Goal: Task Accomplishment & Management: Manage account settings

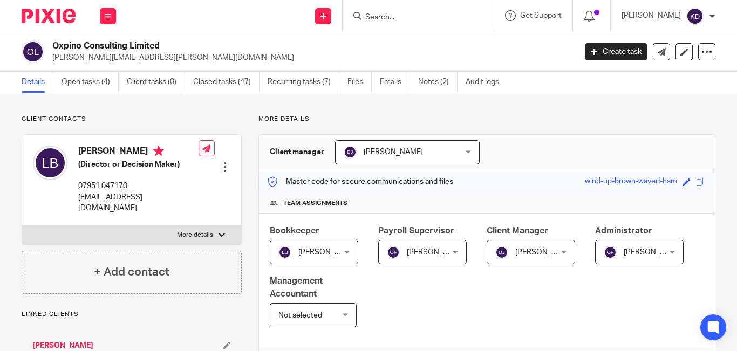
click at [437, 22] on input "Search" at bounding box center [412, 18] width 97 height 10
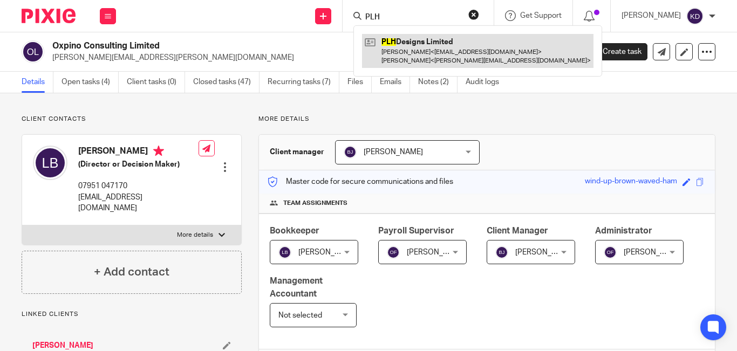
type input "PLH"
click at [427, 58] on link at bounding box center [477, 50] width 231 height 33
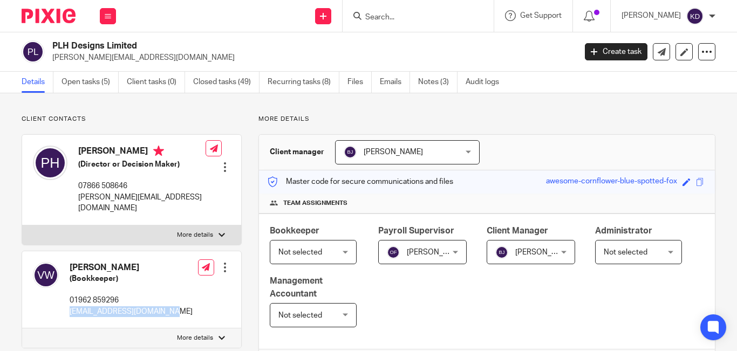
drag, startPoint x: 70, startPoint y: 301, endPoint x: 161, endPoint y: 304, distance: 90.6
click at [161, 304] on div "Venetia Wheway (Bookkeeper) 01962 859296 winchester@ripples.ltd.uk Edit contact…" at bounding box center [131, 290] width 219 height 78
copy p "winchester@ripples.ltd.uk"
click at [90, 81] on link "Open tasks (5)" at bounding box center [89, 82] width 57 height 21
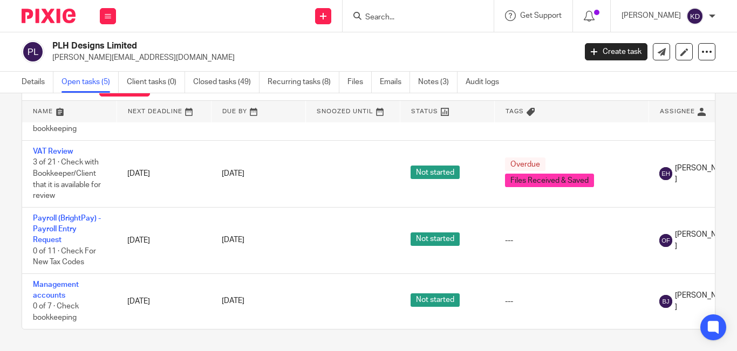
scroll to position [102, 150]
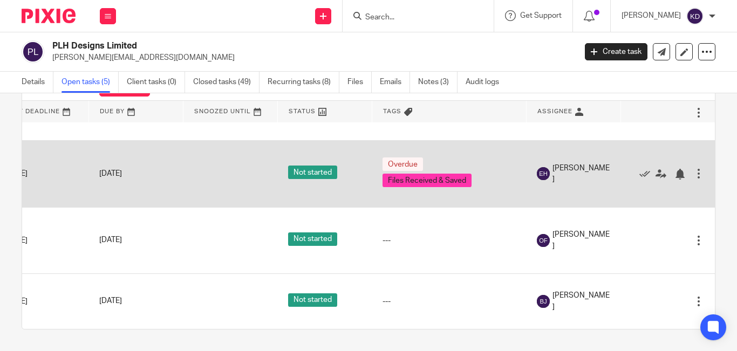
click at [693, 168] on div at bounding box center [698, 173] width 11 height 11
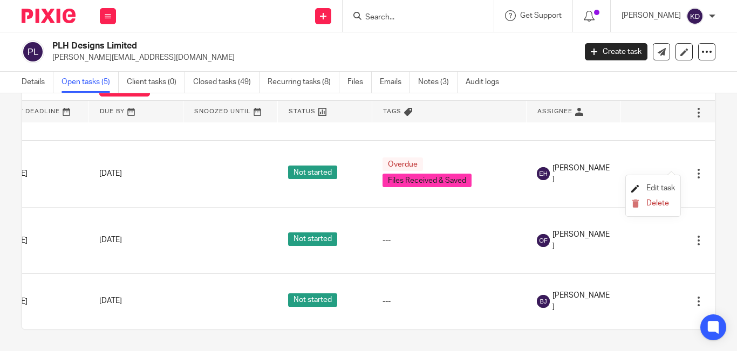
click at [658, 187] on span "Edit task" at bounding box center [660, 188] width 29 height 8
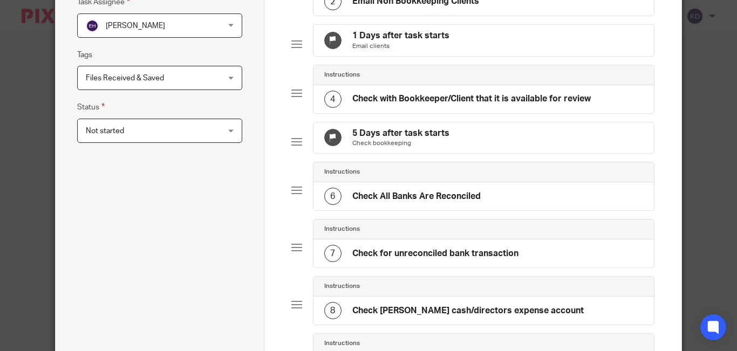
scroll to position [54, 0]
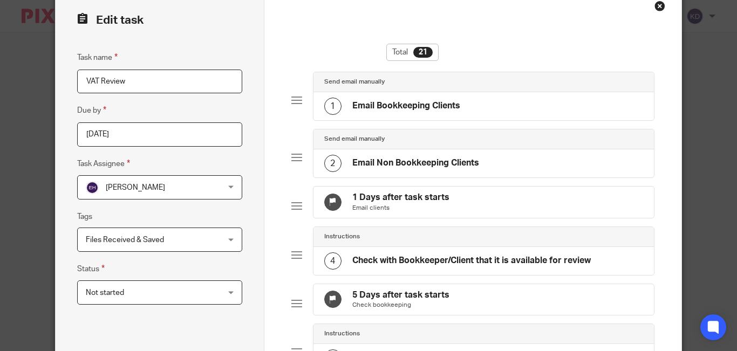
click at [154, 193] on span "Emma Hawkins" at bounding box center [148, 187] width 125 height 23
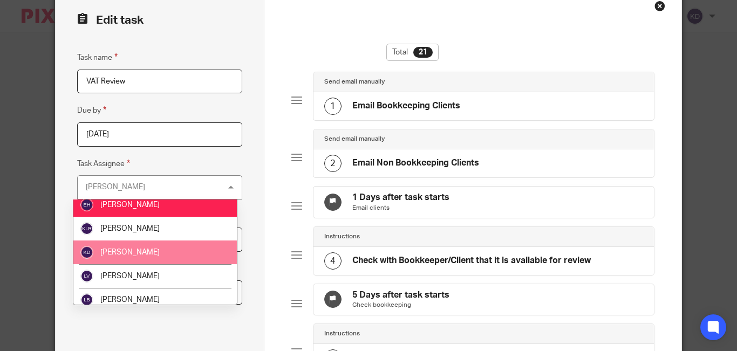
click at [130, 252] on span "[PERSON_NAME]" at bounding box center [129, 253] width 59 height 8
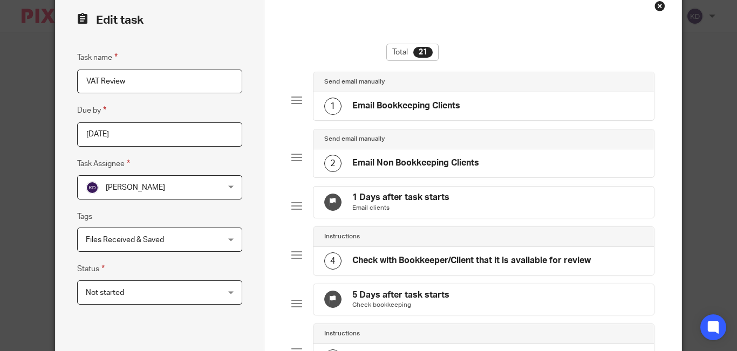
click at [132, 289] on span "Not started" at bounding box center [148, 292] width 125 height 23
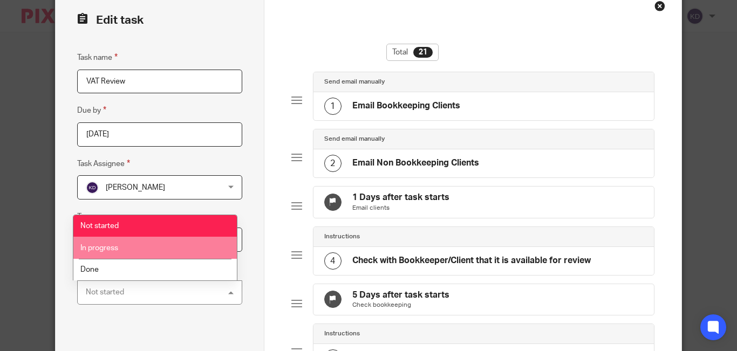
click at [123, 246] on li "In progress" at bounding box center [154, 248] width 163 height 22
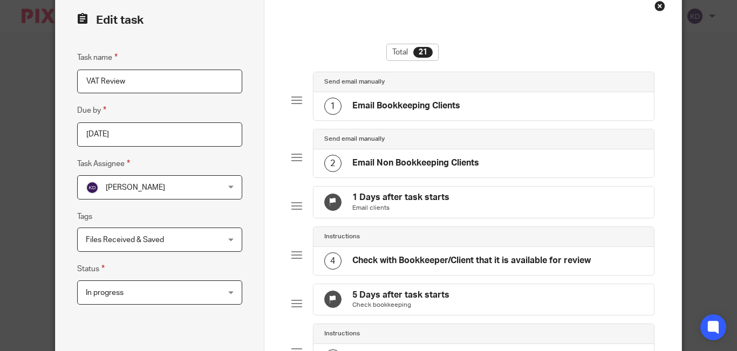
click at [115, 241] on span "Files Received & Saved" at bounding box center [125, 240] width 78 height 8
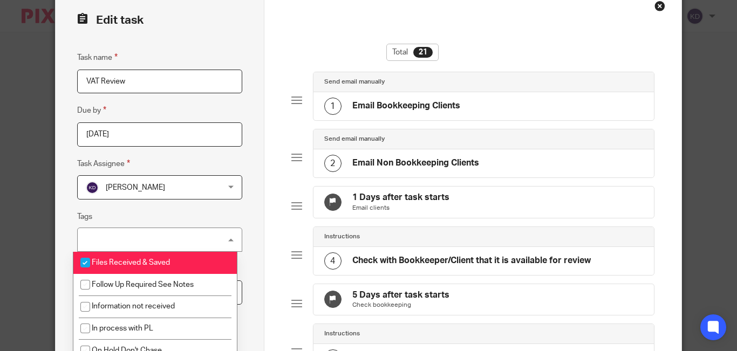
click at [116, 262] on span "Files Received & Saved" at bounding box center [131, 263] width 78 height 8
checkbox input "false"
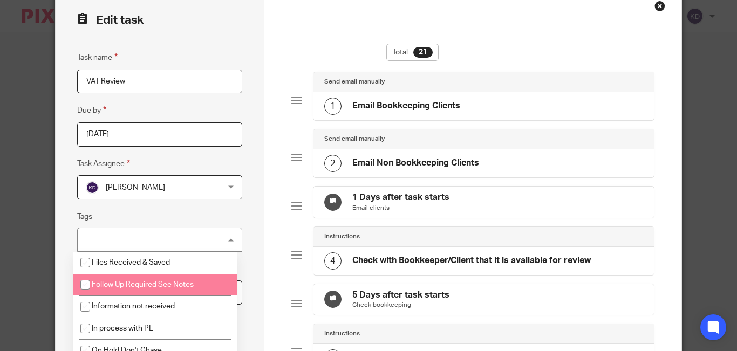
click at [134, 286] on span "Follow Up Required See Notes" at bounding box center [143, 285] width 102 height 8
checkbox input "true"
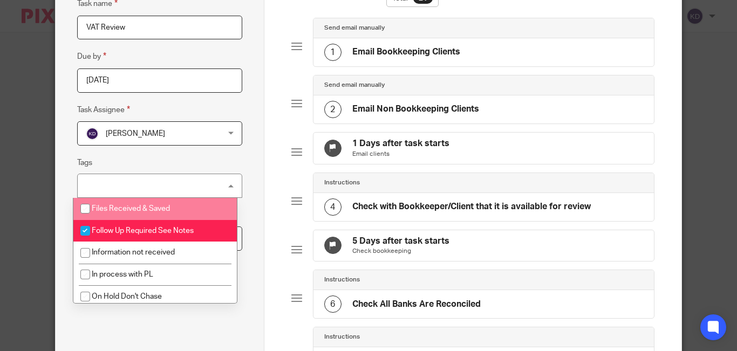
scroll to position [162, 0]
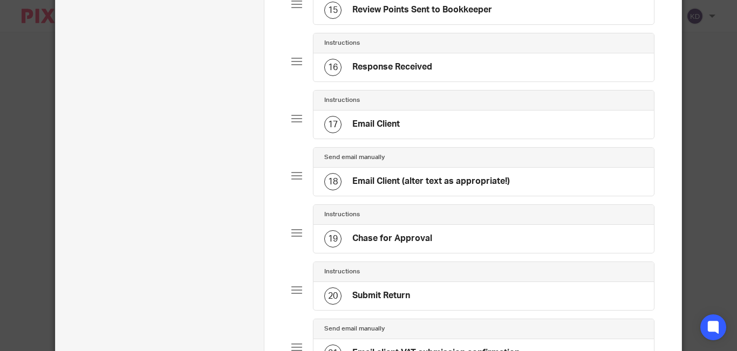
scroll to position [1123, 0]
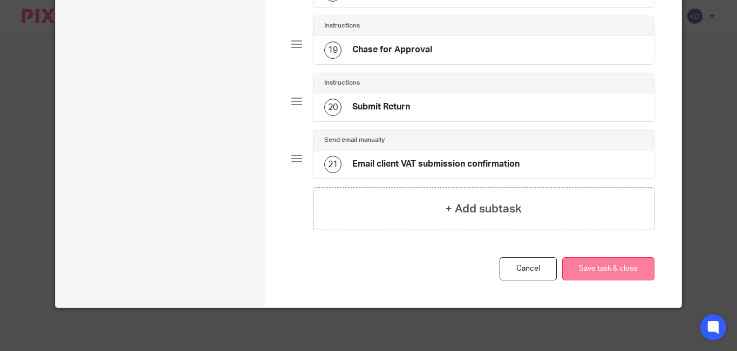
click at [608, 277] on button "Save task & close" at bounding box center [608, 268] width 92 height 23
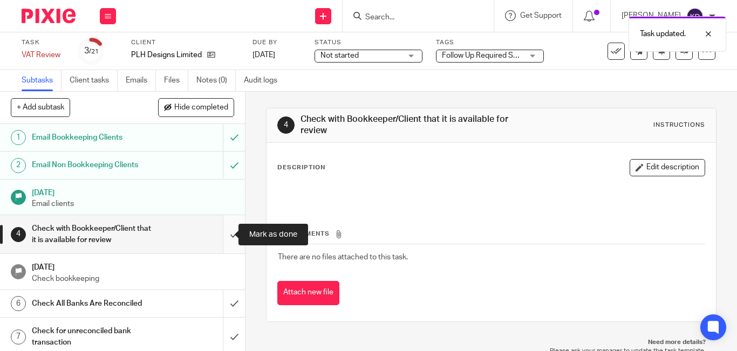
click at [219, 238] on input "submit" at bounding box center [122, 234] width 245 height 38
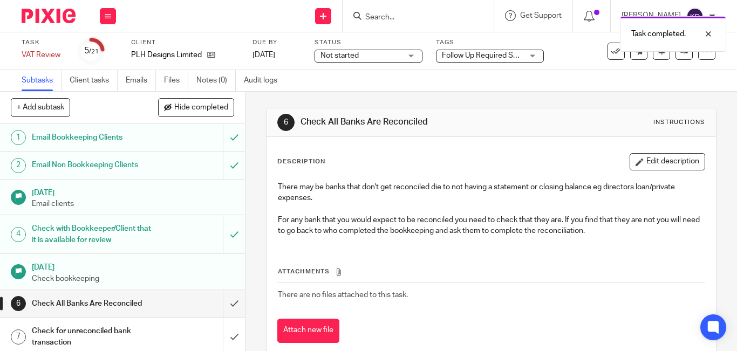
scroll to position [108, 0]
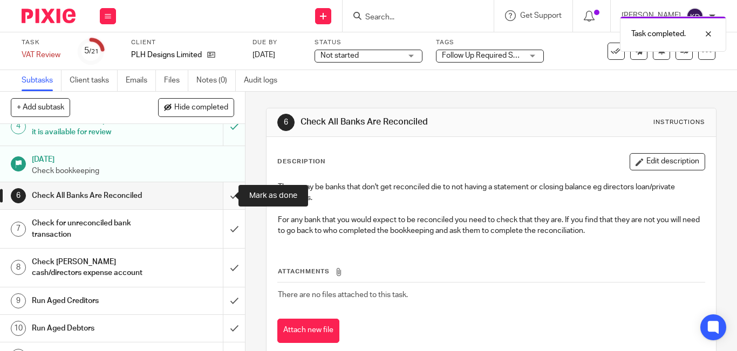
click at [222, 198] on input "submit" at bounding box center [122, 195] width 245 height 27
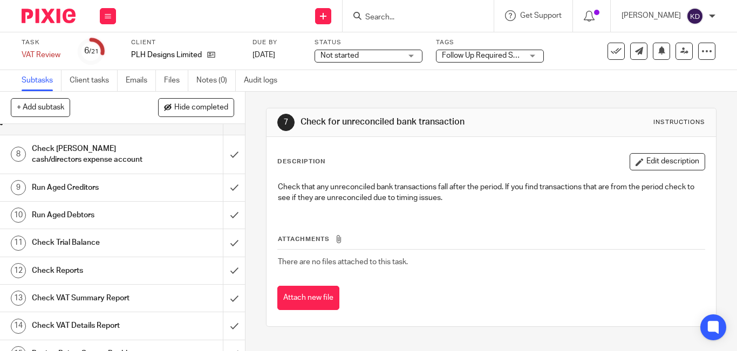
scroll to position [113, 0]
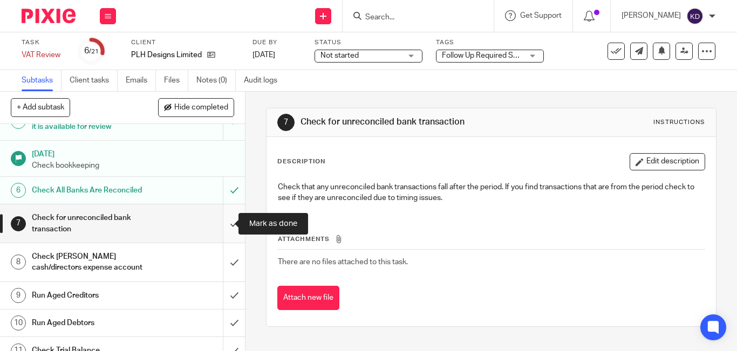
click at [223, 225] on input "submit" at bounding box center [122, 223] width 245 height 38
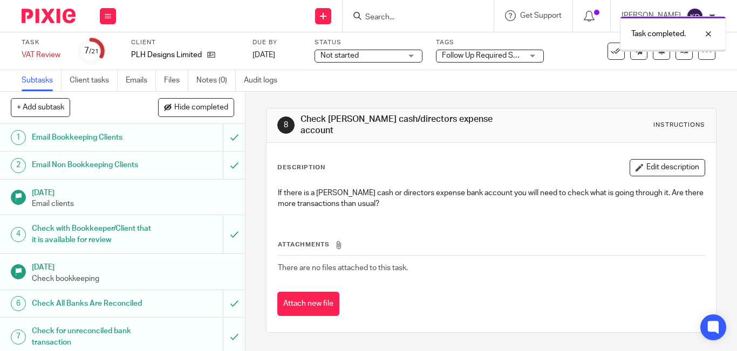
scroll to position [162, 0]
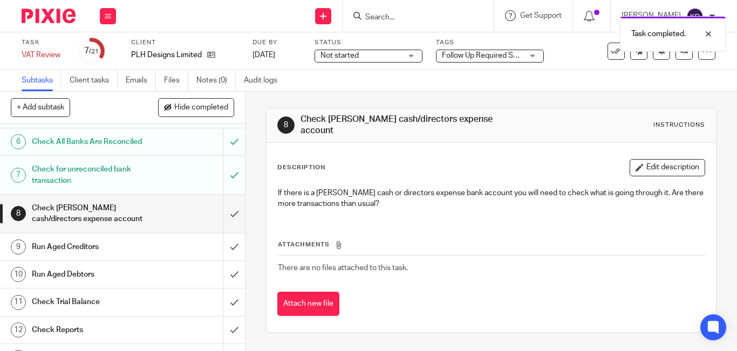
click at [223, 225] on input "submit" at bounding box center [122, 214] width 245 height 38
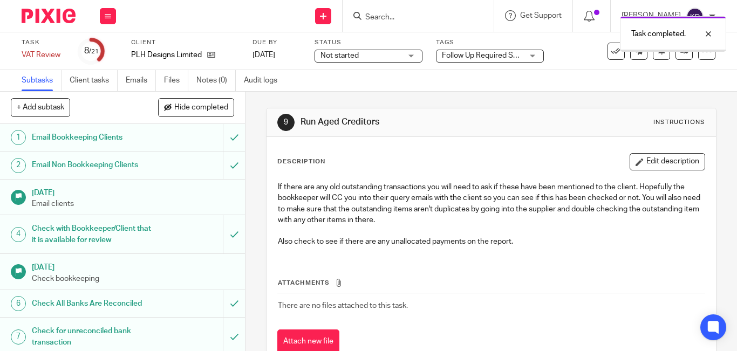
scroll to position [216, 0]
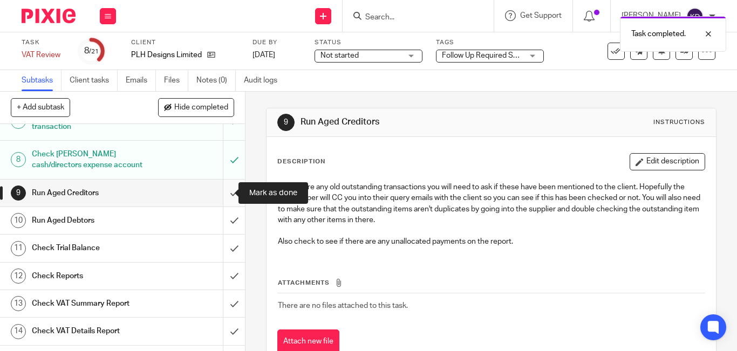
click at [217, 198] on input "submit" at bounding box center [122, 193] width 245 height 27
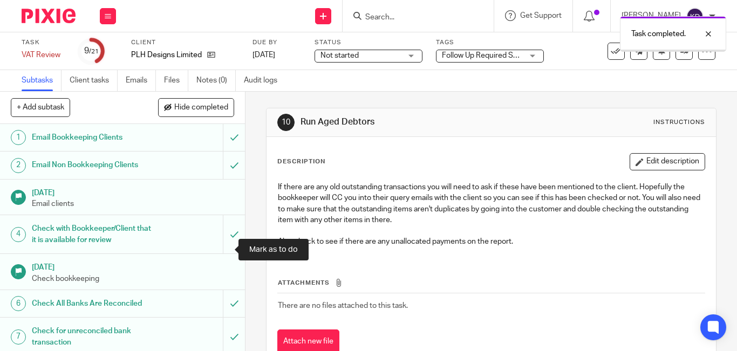
scroll to position [216, 0]
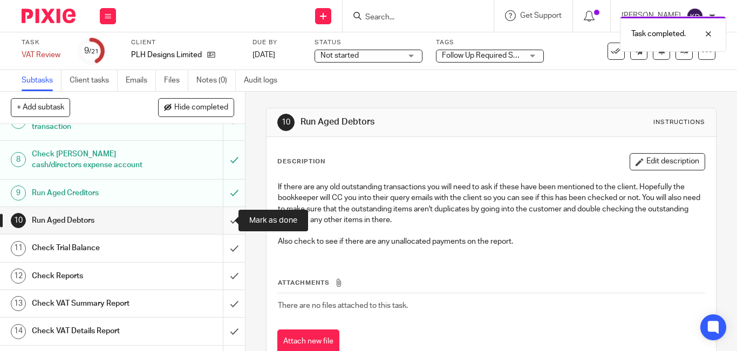
click at [222, 223] on input "submit" at bounding box center [122, 220] width 245 height 27
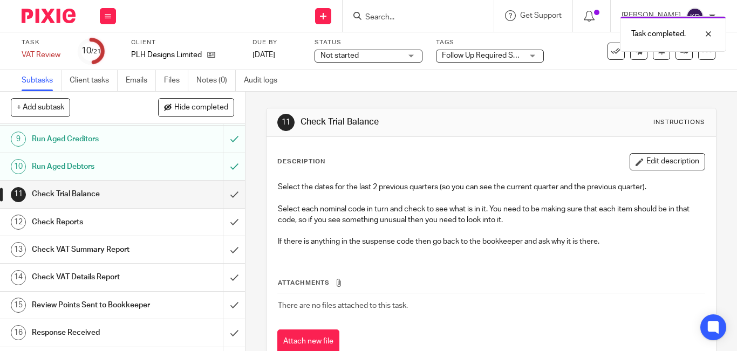
scroll to position [324, 0]
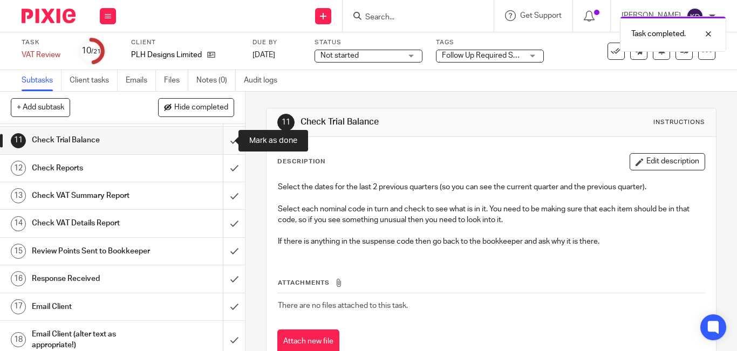
click at [224, 145] on input "submit" at bounding box center [122, 140] width 245 height 27
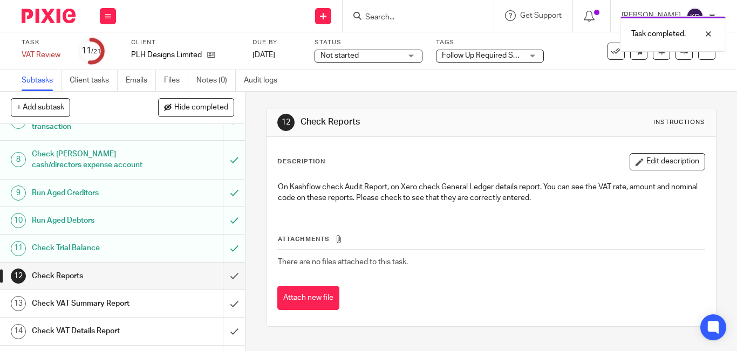
scroll to position [270, 0]
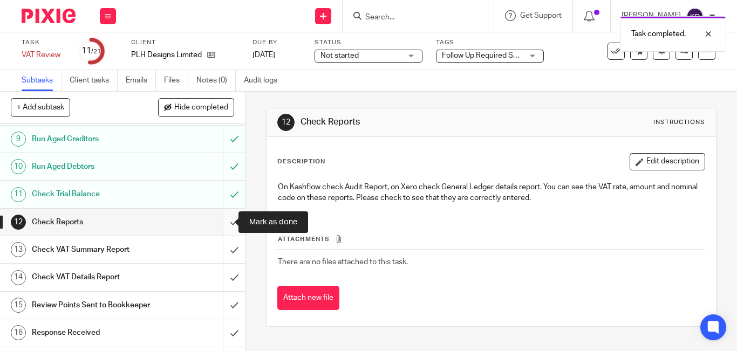
click at [222, 226] on input "submit" at bounding box center [122, 222] width 245 height 27
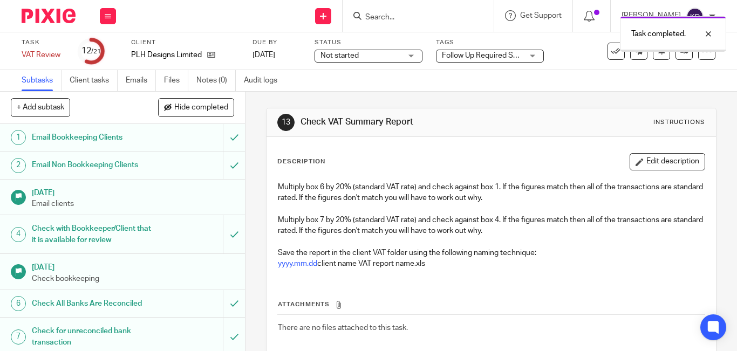
scroll to position [324, 0]
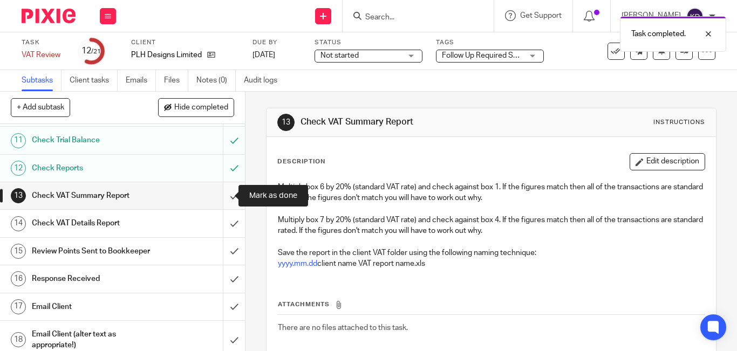
click at [222, 195] on input "submit" at bounding box center [122, 195] width 245 height 27
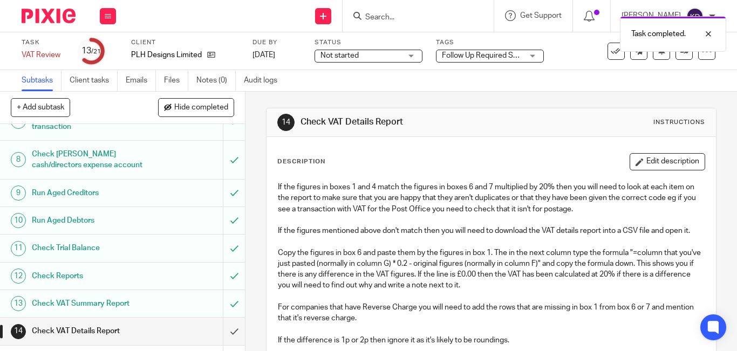
scroll to position [324, 0]
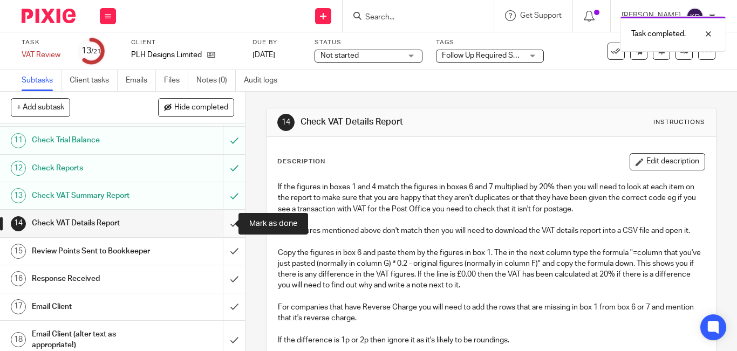
click at [221, 229] on input "submit" at bounding box center [122, 223] width 245 height 27
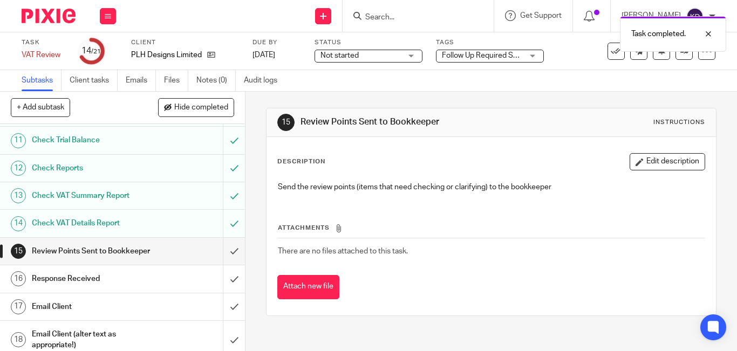
scroll to position [377, 0]
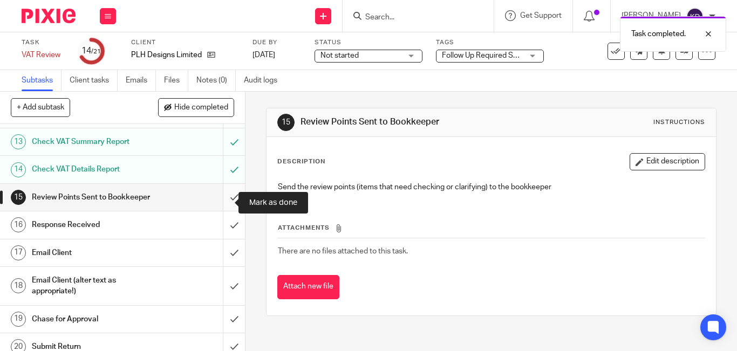
click at [219, 204] on input "submit" at bounding box center [122, 197] width 245 height 27
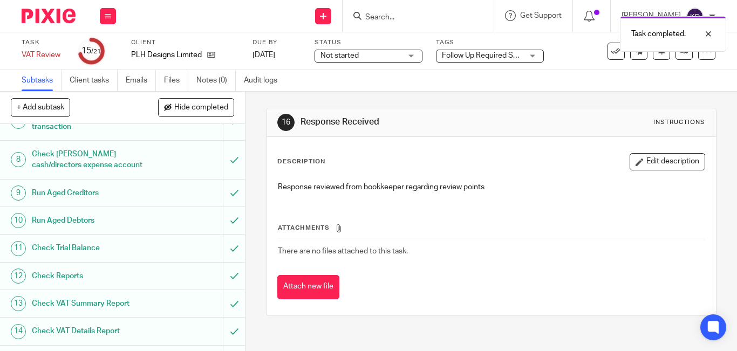
scroll to position [377, 0]
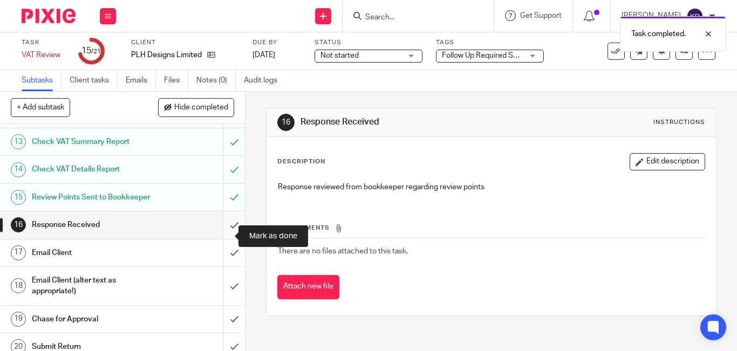
click at [223, 237] on input "submit" at bounding box center [122, 224] width 245 height 27
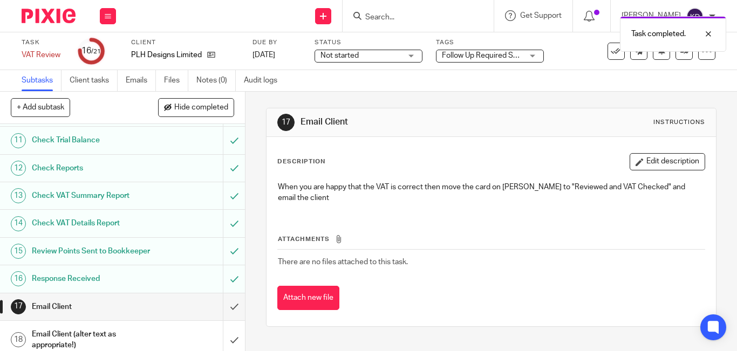
scroll to position [431, 0]
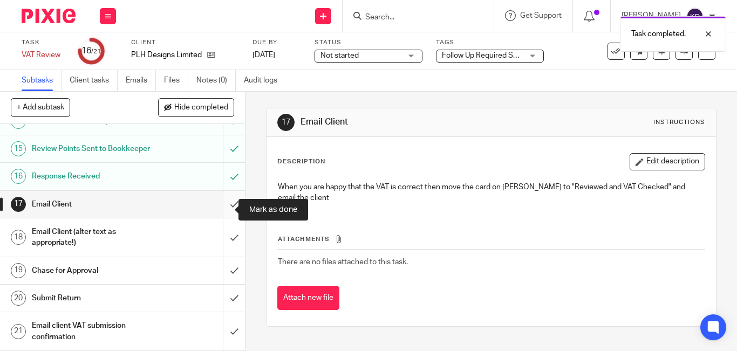
click at [224, 211] on input "submit" at bounding box center [122, 204] width 245 height 27
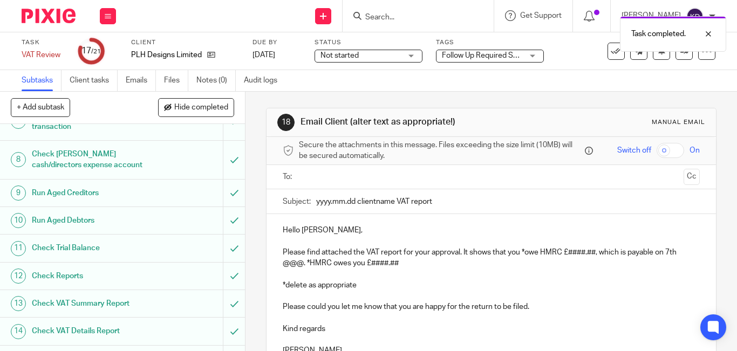
scroll to position [431, 0]
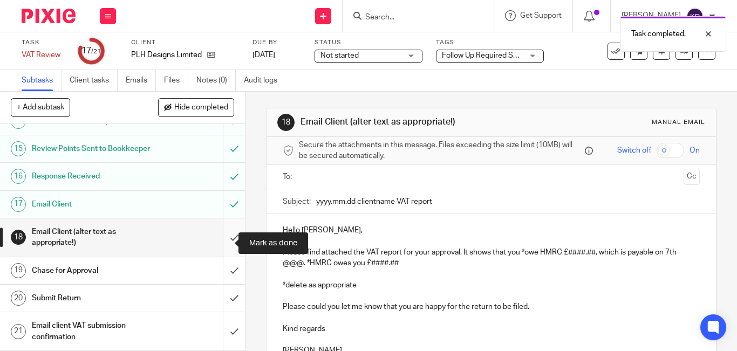
click at [221, 247] on input "submit" at bounding box center [122, 237] width 245 height 38
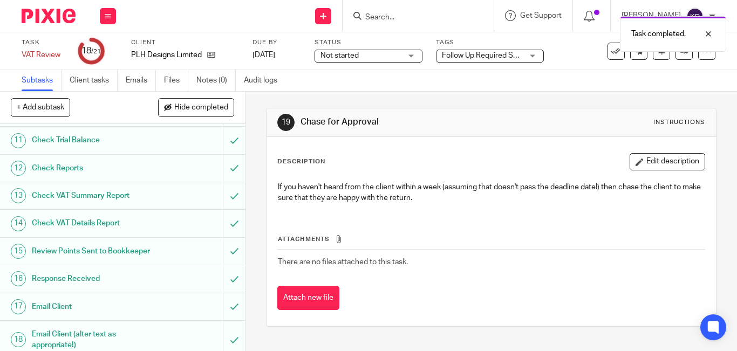
scroll to position [431, 0]
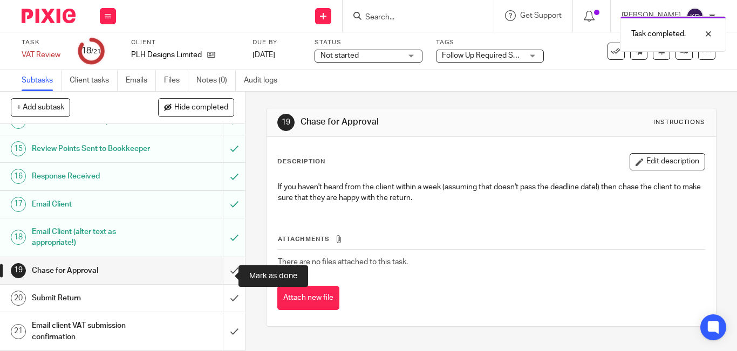
click at [219, 274] on input "submit" at bounding box center [122, 270] width 245 height 27
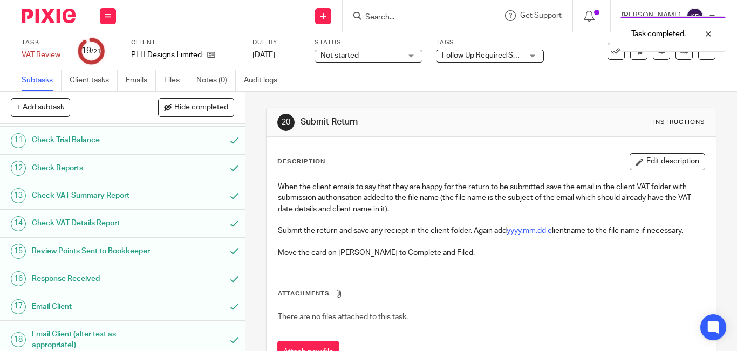
scroll to position [437, 0]
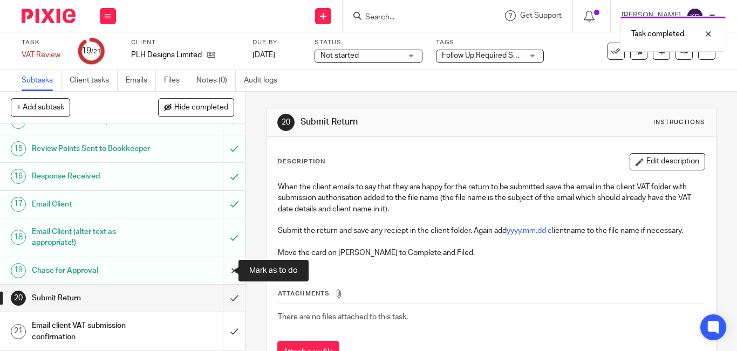
click at [222, 273] on input "submit" at bounding box center [122, 270] width 245 height 27
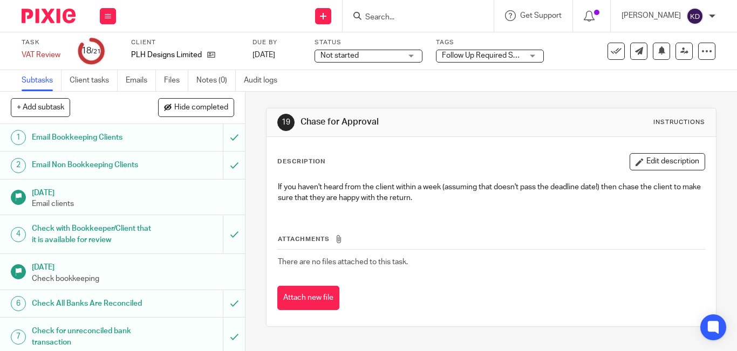
click at [391, 15] on input "Search" at bounding box center [412, 18] width 97 height 10
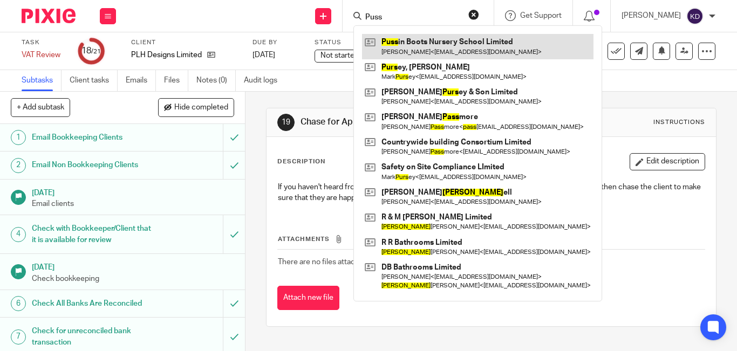
type input "Puss"
click at [432, 50] on link at bounding box center [477, 46] width 231 height 25
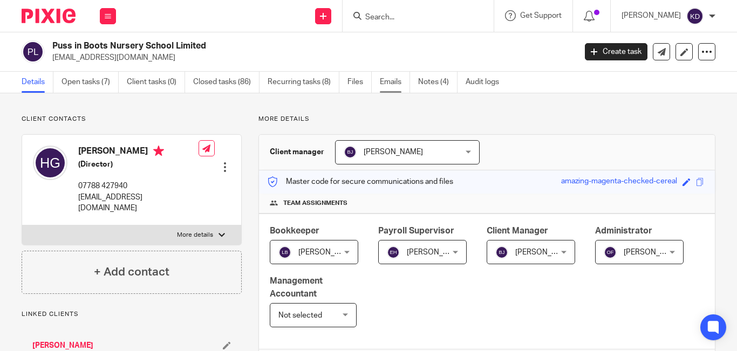
click at [401, 80] on link "Emails" at bounding box center [395, 82] width 30 height 21
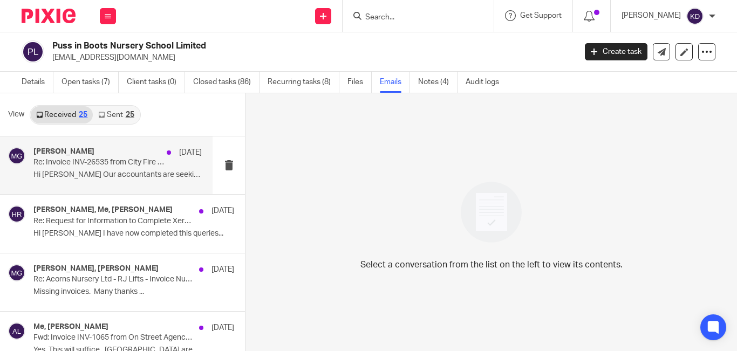
click at [108, 170] on div "[PERSON_NAME] [DATE] Re: Invoice INV-26535 from City Fire Protection Ltd for [G…" at bounding box center [117, 165] width 168 height 36
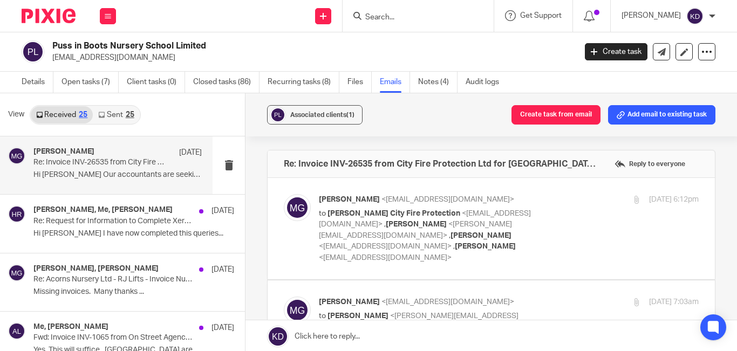
click at [436, 15] on input "Search" at bounding box center [412, 18] width 97 height 10
click at [397, 18] on input "Search" at bounding box center [412, 18] width 97 height 10
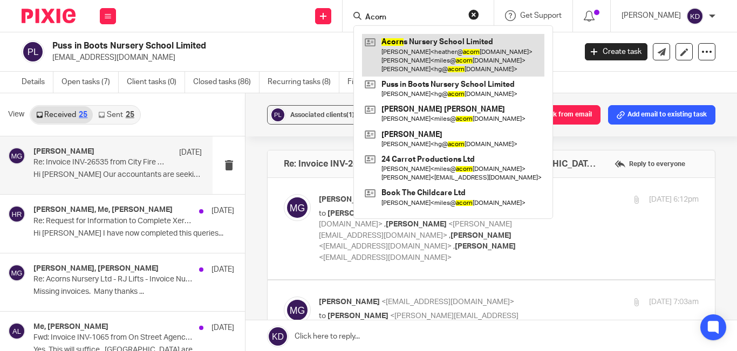
type input "Acorn"
click at [423, 63] on link at bounding box center [453, 55] width 182 height 43
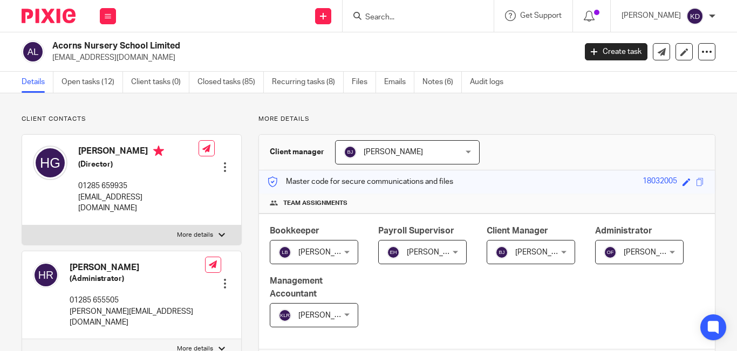
scroll to position [54, 0]
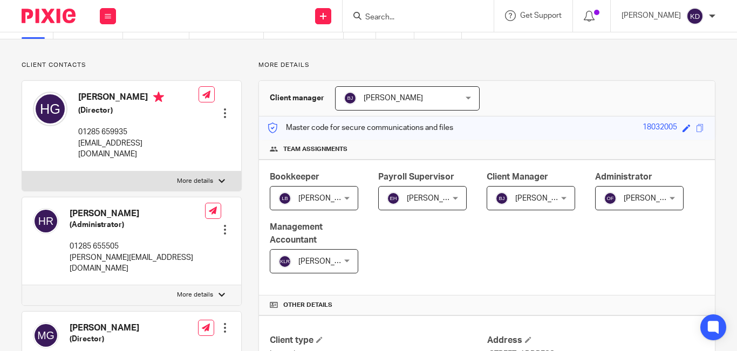
click at [431, 15] on input "Search" at bounding box center [412, 18] width 97 height 10
type input "oxpino"
click button "submit" at bounding box center [0, 0] width 0 height 0
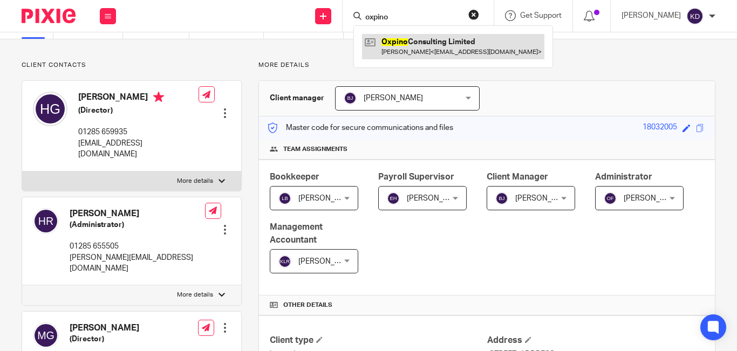
click at [422, 44] on link at bounding box center [453, 46] width 182 height 25
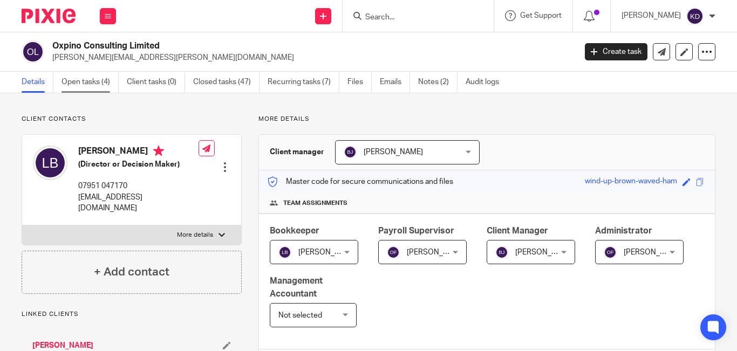
click at [80, 80] on link "Open tasks (4)" at bounding box center [89, 82] width 57 height 21
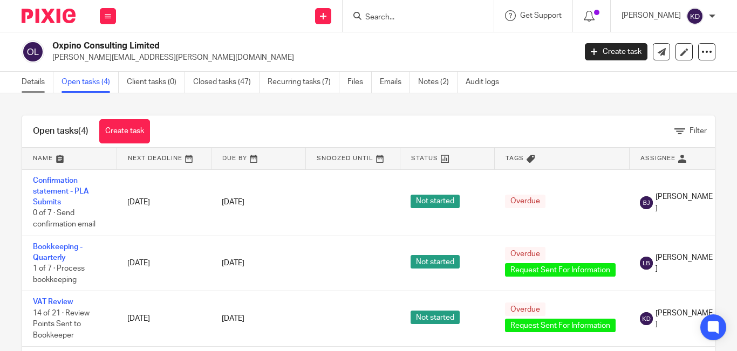
click at [24, 86] on link "Details" at bounding box center [38, 82] width 32 height 21
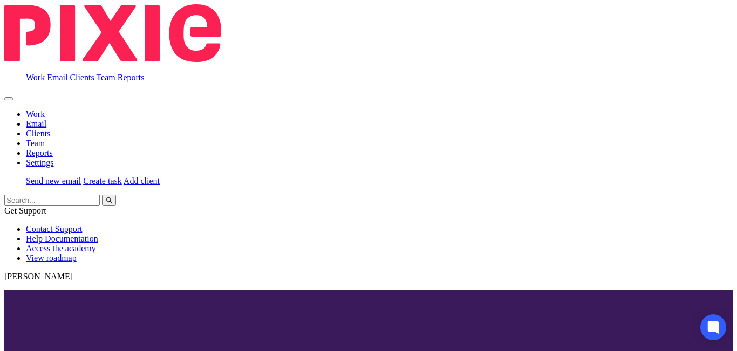
scroll to position [377, 0]
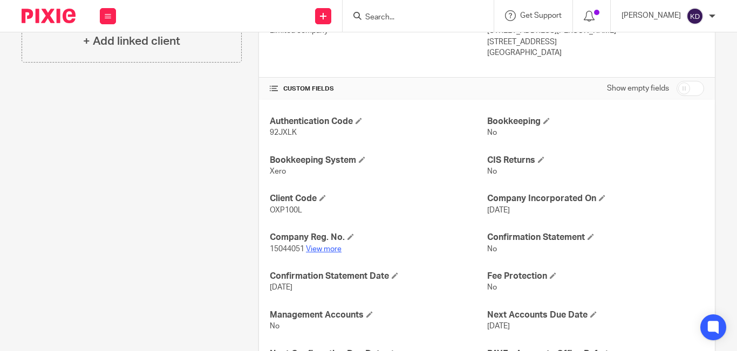
click at [331, 251] on link "View more" at bounding box center [324, 249] width 36 height 8
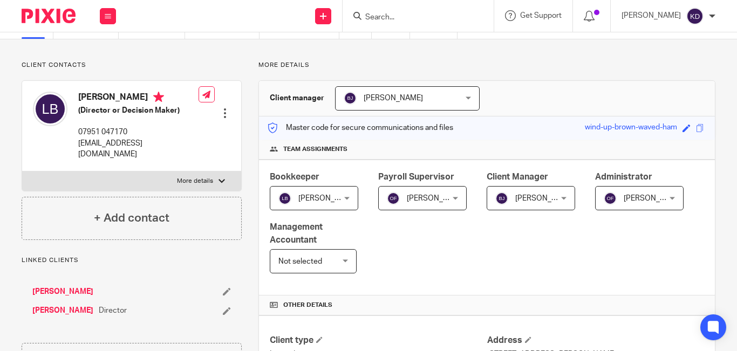
scroll to position [0, 0]
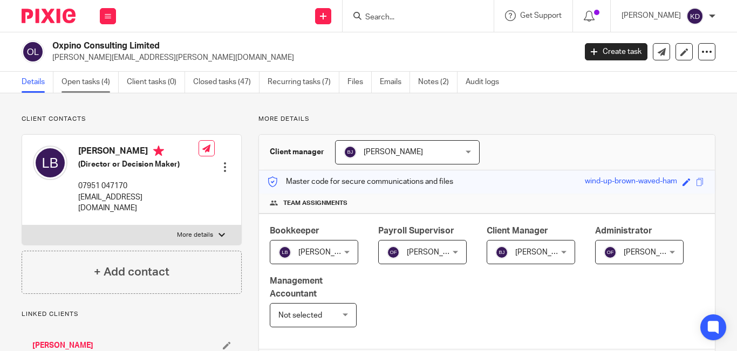
click at [81, 83] on link "Open tasks (4)" at bounding box center [89, 82] width 57 height 21
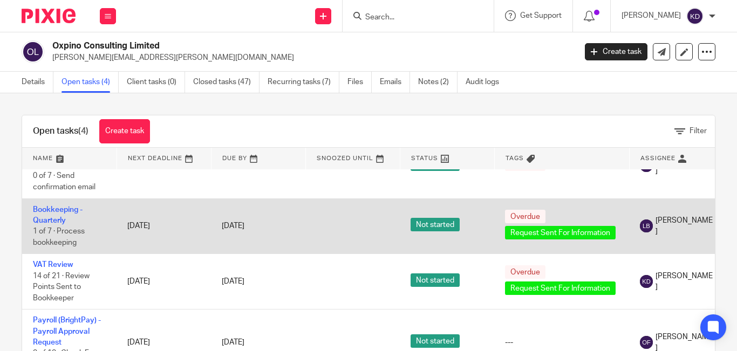
scroll to position [47, 0]
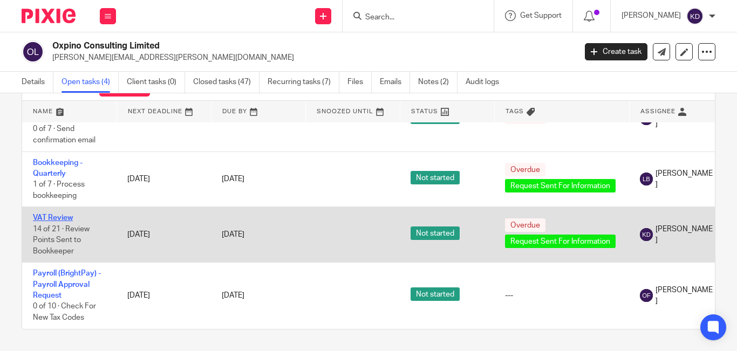
click at [60, 214] on link "VAT Review" at bounding box center [53, 218] width 40 height 8
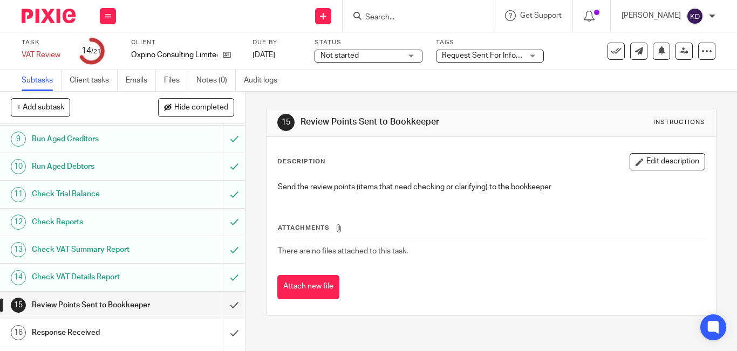
scroll to position [377, 0]
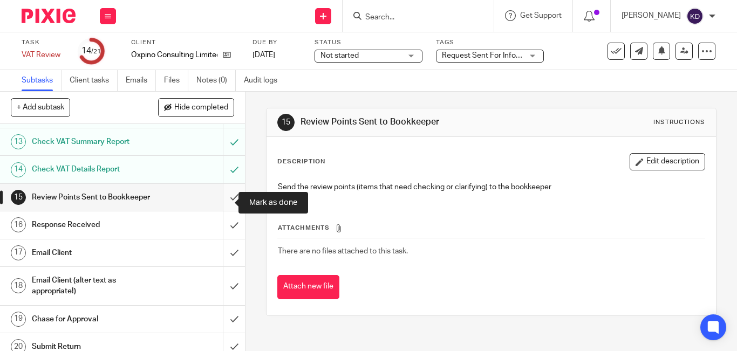
click at [219, 202] on input "submit" at bounding box center [122, 197] width 245 height 27
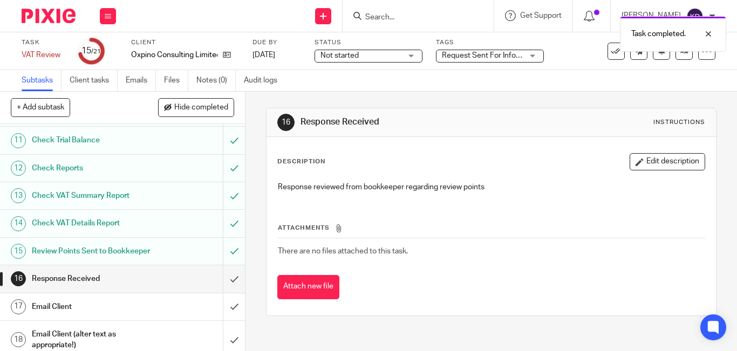
scroll to position [377, 0]
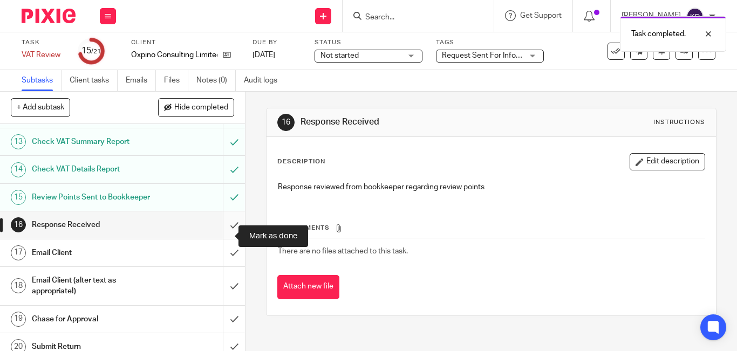
click at [223, 236] on input "submit" at bounding box center [122, 224] width 245 height 27
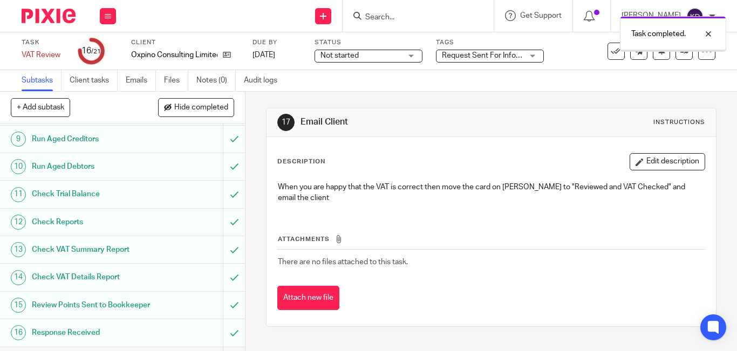
scroll to position [431, 0]
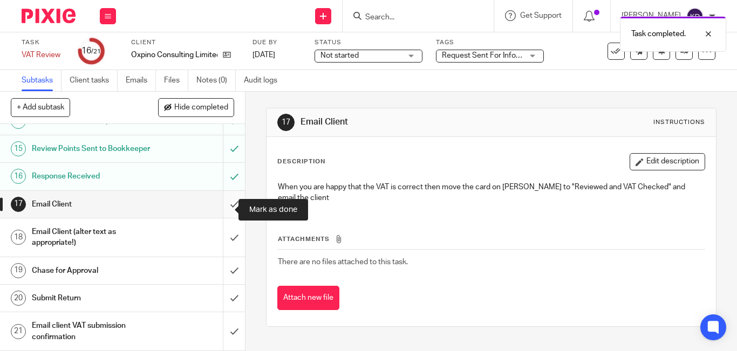
click at [220, 208] on input "submit" at bounding box center [122, 204] width 245 height 27
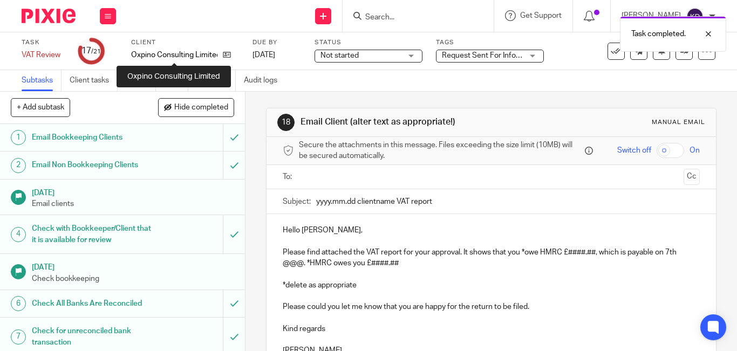
click at [159, 56] on p "Oxpino Consulting Limited" at bounding box center [174, 55] width 86 height 11
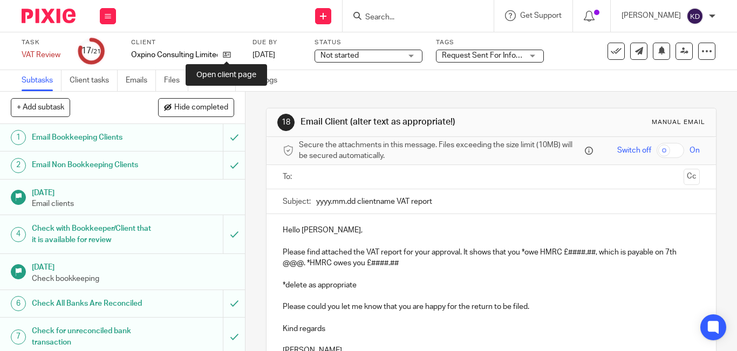
drag, startPoint x: 228, startPoint y: 54, endPoint x: 61, endPoint y: 67, distance: 167.6
click at [228, 54] on icon at bounding box center [227, 55] width 8 height 8
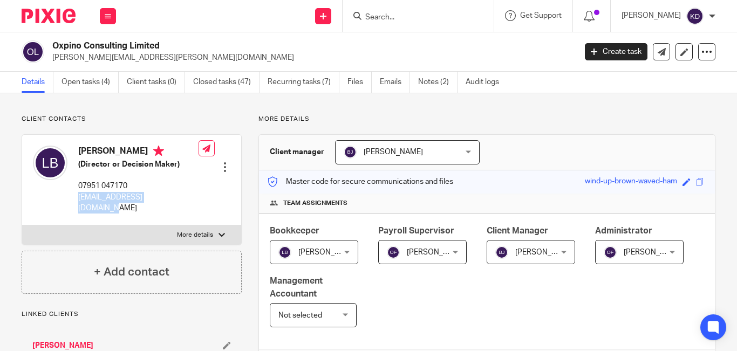
drag, startPoint x: 78, startPoint y: 196, endPoint x: 168, endPoint y: 201, distance: 89.6
click at [168, 201] on p "[EMAIL_ADDRESS][DOMAIN_NAME]" at bounding box center [138, 203] width 120 height 22
copy p "[EMAIL_ADDRESS][DOMAIN_NAME]"
click at [398, 15] on input "Search" at bounding box center [412, 18] width 97 height 10
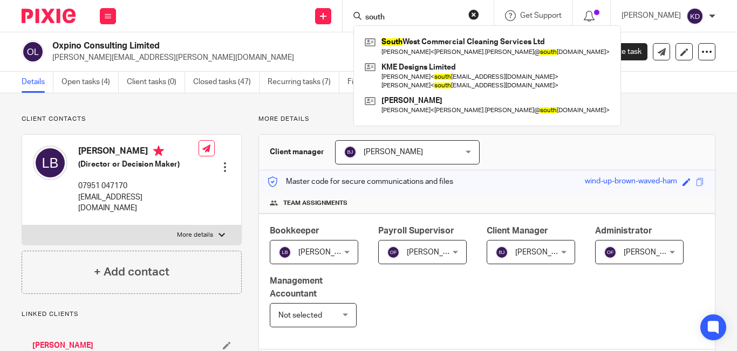
type input "south"
click button "submit" at bounding box center [0, 0] width 0 height 0
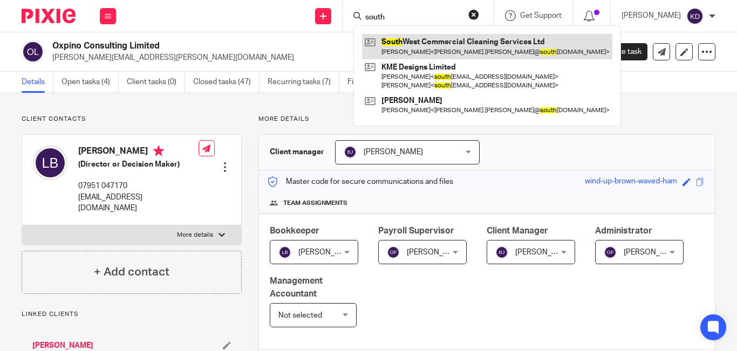
click at [437, 44] on link at bounding box center [487, 46] width 250 height 25
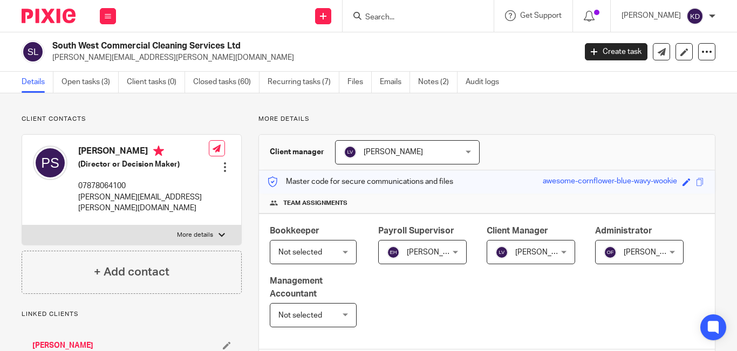
click at [408, 16] on input "Search" at bounding box center [412, 18] width 97 height 10
